Goal: Task Accomplishment & Management: Use online tool/utility

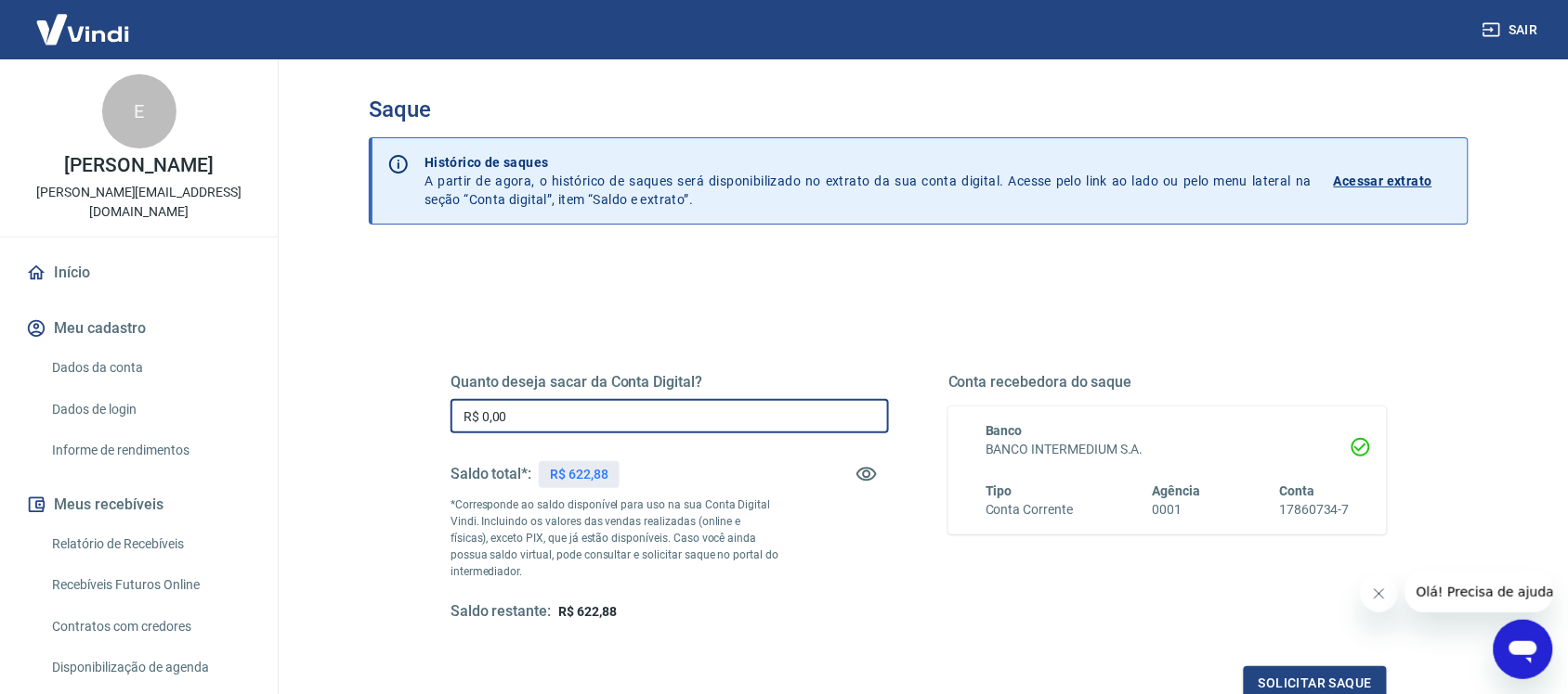
click at [629, 421] on input "R$ 0,00" at bounding box center [670, 416] width 439 height 34
type input "R$ 622,88"
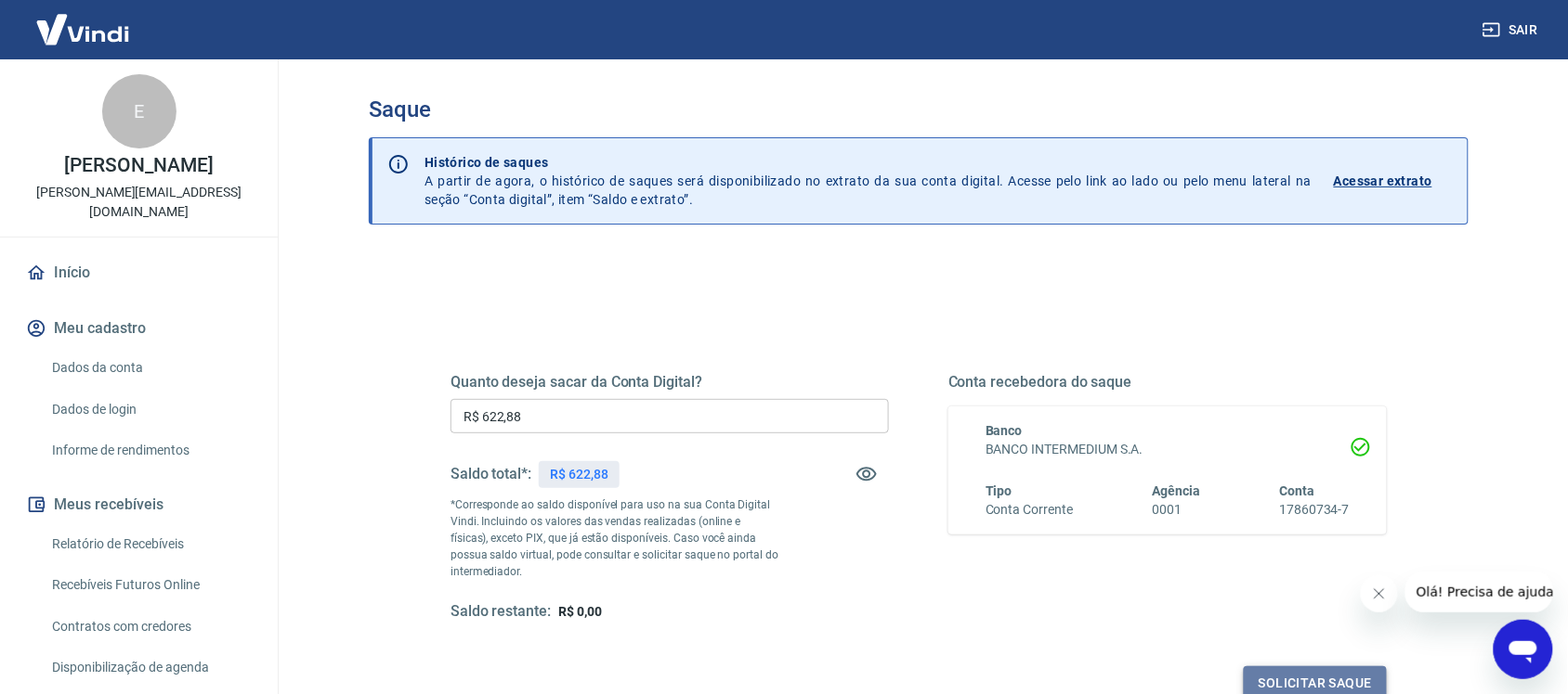
click at [1304, 677] on button "Solicitar saque" at bounding box center [1314, 683] width 143 height 34
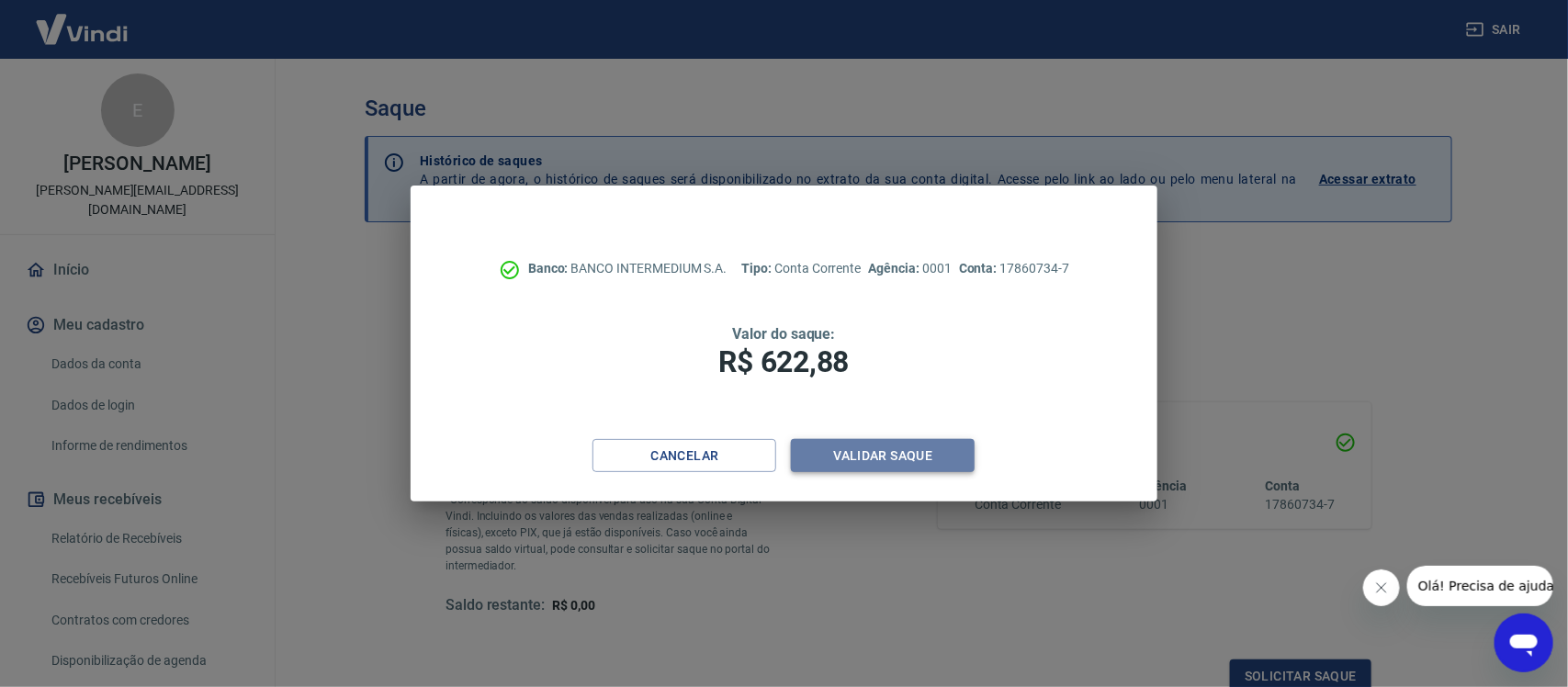
click at [900, 457] on button "Validar saque" at bounding box center [882, 455] width 184 height 34
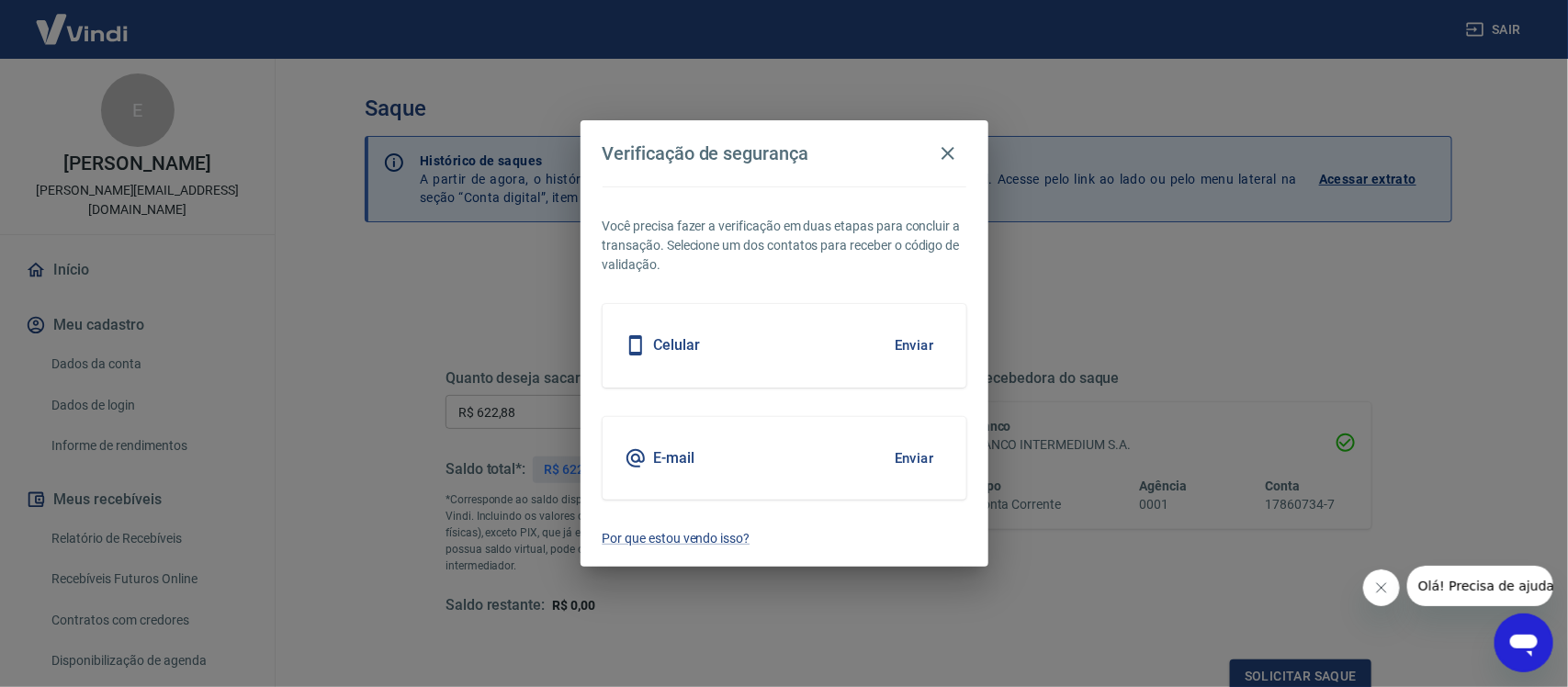
scroll to position [6, 0]
click at [900, 457] on button "Enviar" at bounding box center [913, 458] width 59 height 39
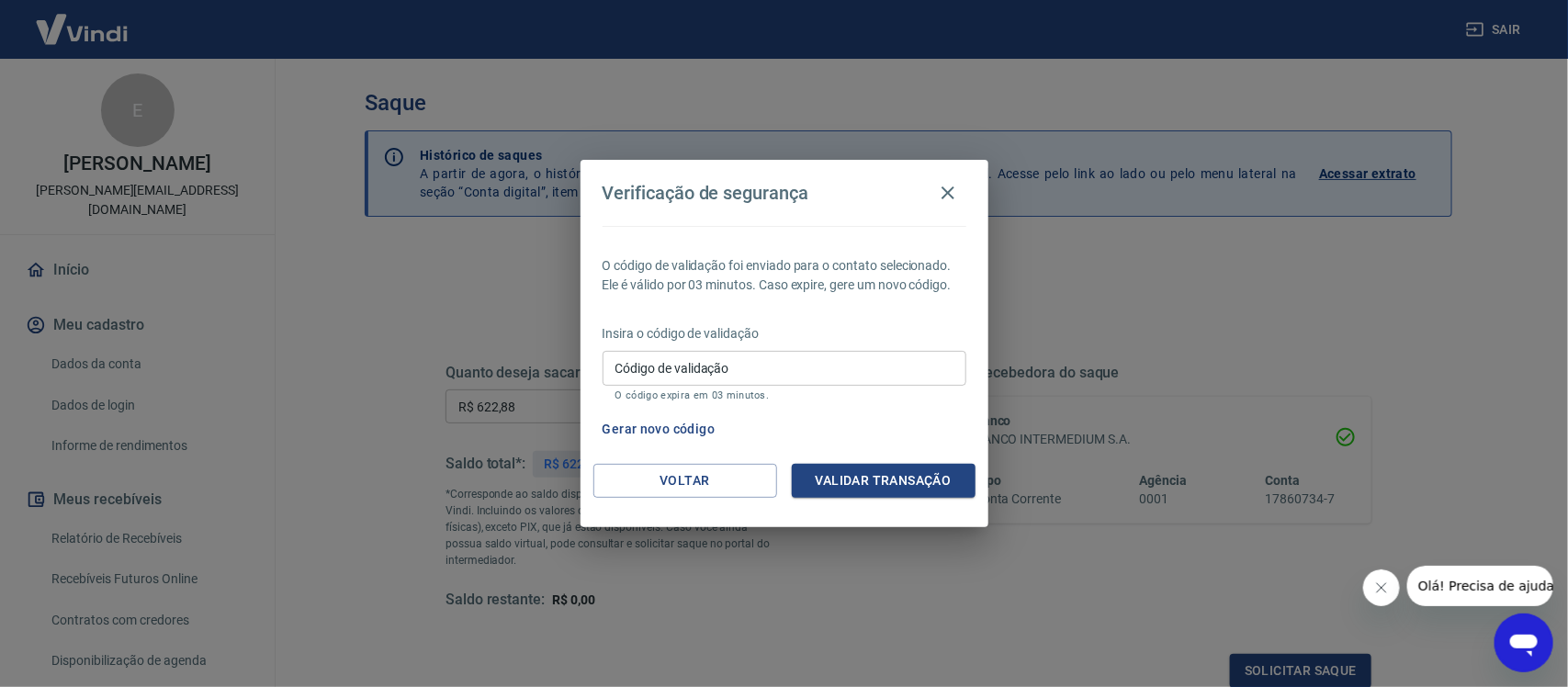
click at [873, 350] on div "Insira o código de validação Código de validação Código de validação O código e…" at bounding box center [784, 364] width 364 height 80
click at [877, 365] on input "Código de validação" at bounding box center [784, 368] width 364 height 34
type input "400777"
click at [865, 470] on button "Validar transação" at bounding box center [883, 481] width 184 height 34
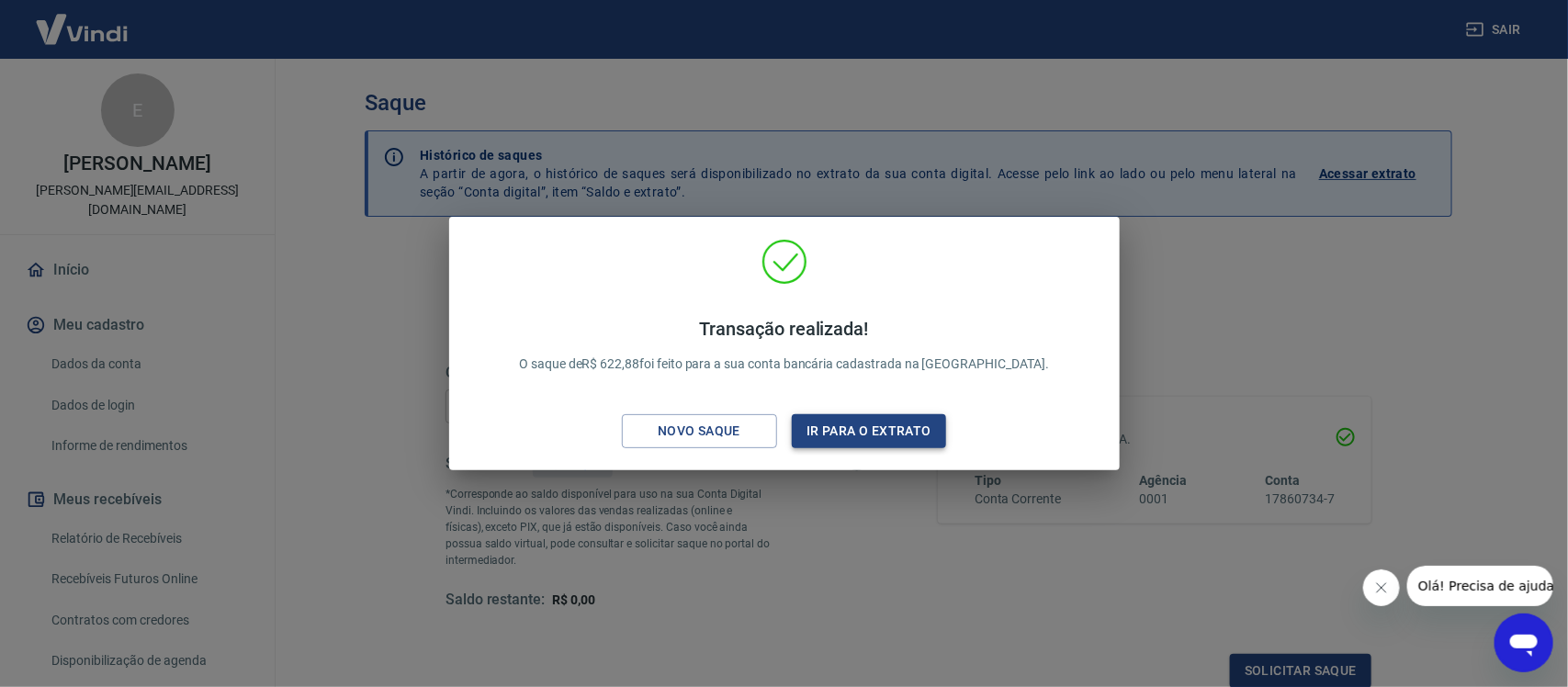
click at [874, 428] on button "Ir para o extrato" at bounding box center [870, 431] width 156 height 34
